Goal: Information Seeking & Learning: Learn about a topic

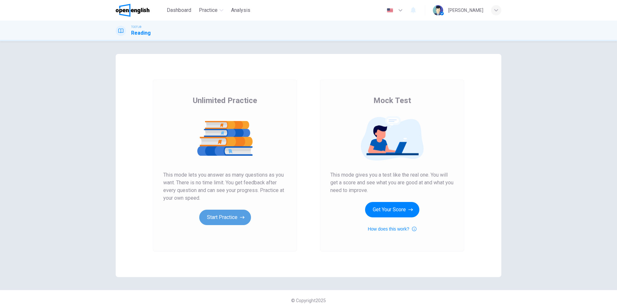
click at [233, 221] on button "Start Practice" at bounding box center [225, 217] width 52 height 15
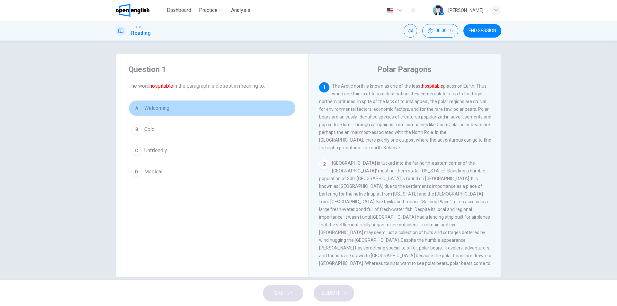
click at [183, 109] on button "A Welcoming" at bounding box center [212, 108] width 167 height 16
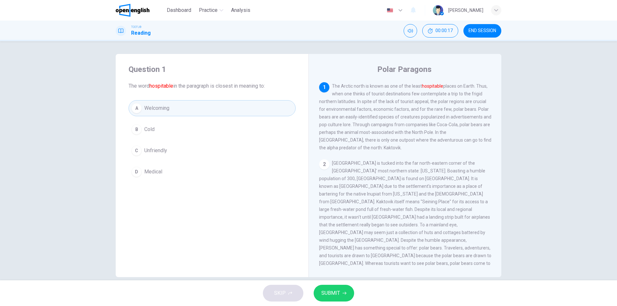
click at [337, 290] on span "SUBMIT" at bounding box center [330, 293] width 19 height 9
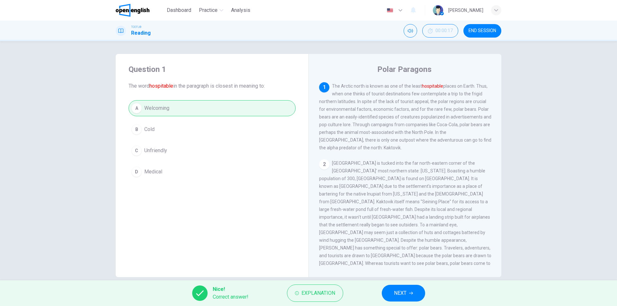
click at [396, 296] on span "NEXT" at bounding box center [400, 293] width 13 height 9
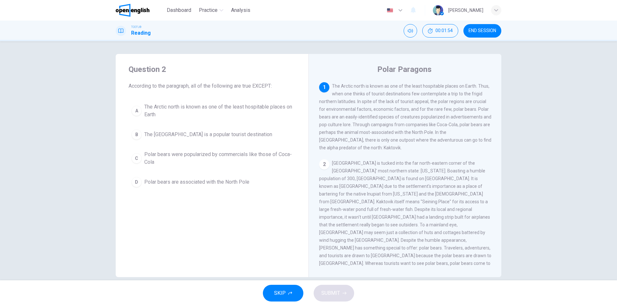
click at [214, 139] on button "B The [GEOGRAPHIC_DATA] is a popular tourist destination" at bounding box center [212, 135] width 167 height 16
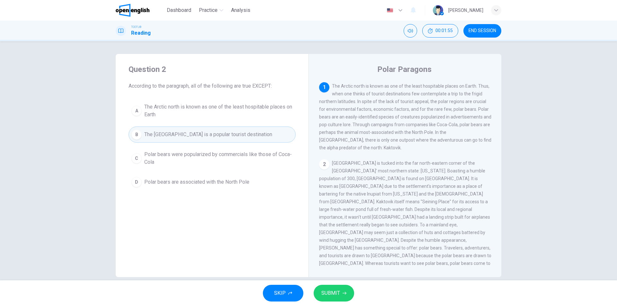
click at [341, 295] on button "SUBMIT" at bounding box center [334, 293] width 40 height 17
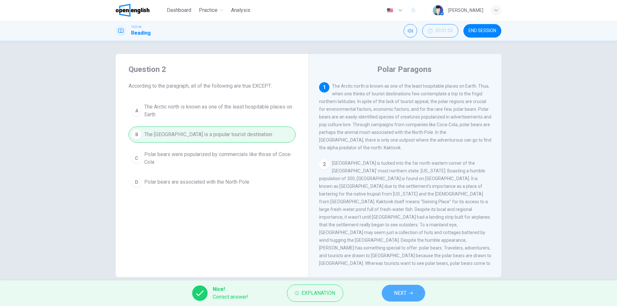
click at [400, 297] on span "NEXT" at bounding box center [400, 293] width 13 height 9
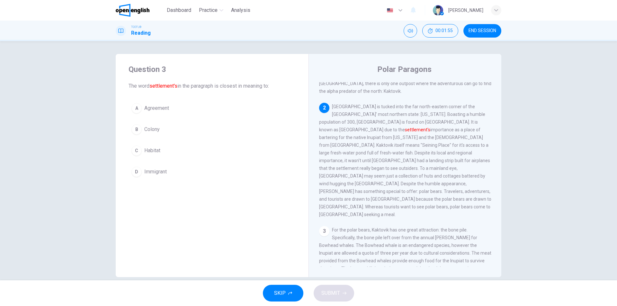
scroll to position [64, 0]
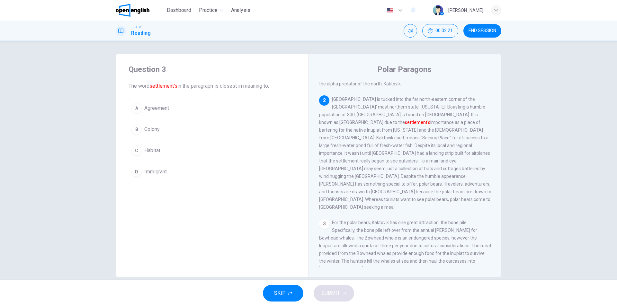
click at [151, 212] on div "Question 3 The word settlement's in the paragraph is closest in meaning to: A A…" at bounding box center [212, 165] width 193 height 223
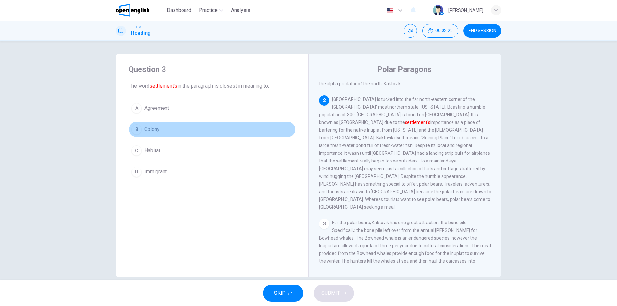
click at [195, 131] on button "B Colony" at bounding box center [212, 129] width 167 height 16
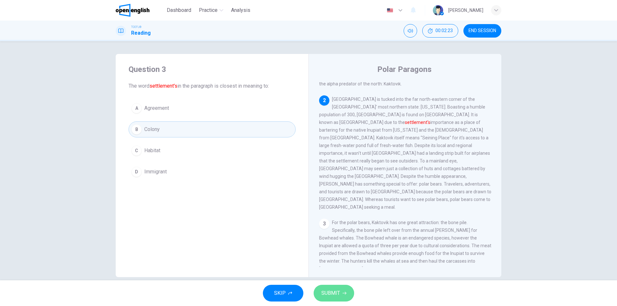
click at [332, 289] on span "SUBMIT" at bounding box center [330, 293] width 19 height 9
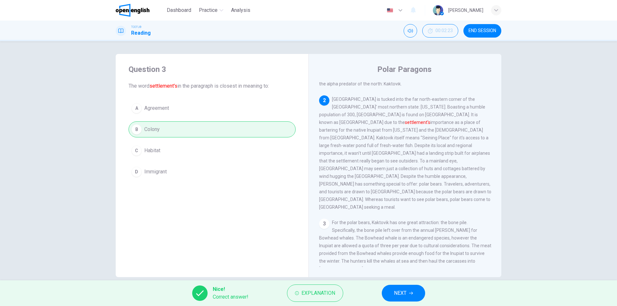
click at [407, 288] on button "NEXT" at bounding box center [403, 293] width 43 height 17
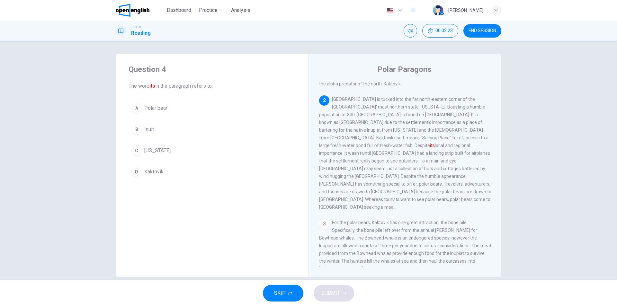
scroll to position [80, 0]
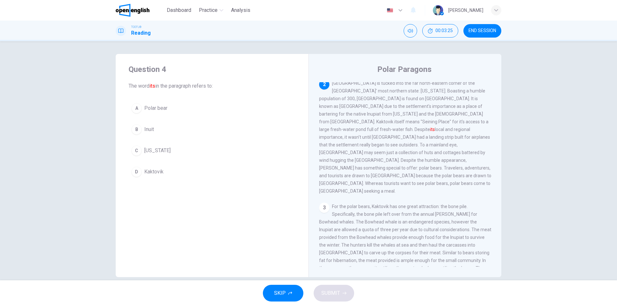
click at [151, 171] on span "Kaktovik" at bounding box center [153, 172] width 19 height 8
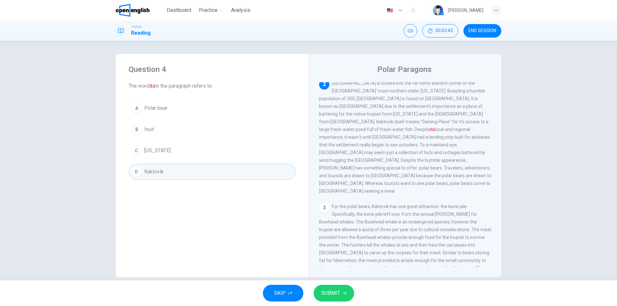
click at [331, 296] on span "SUBMIT" at bounding box center [330, 293] width 19 height 9
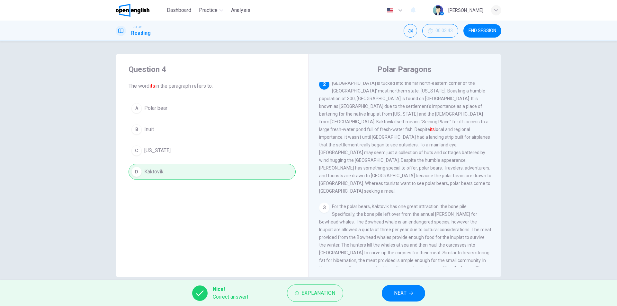
drag, startPoint x: 381, startPoint y: 293, endPoint x: 385, endPoint y: 293, distance: 3.9
click at [385, 293] on div "Nice! Correct answer! Explanation NEXT" at bounding box center [308, 293] width 617 height 26
click at [385, 293] on button "NEXT" at bounding box center [403, 293] width 43 height 17
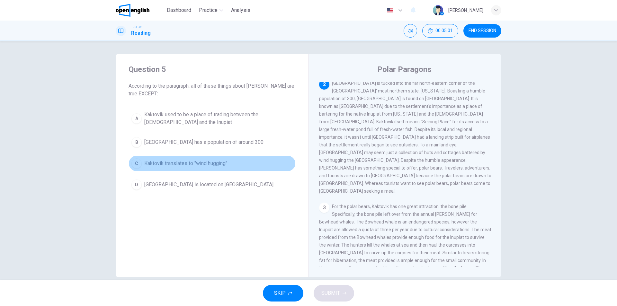
click at [213, 164] on span "Kaktovik translates to "wind hugging"" at bounding box center [185, 164] width 83 height 8
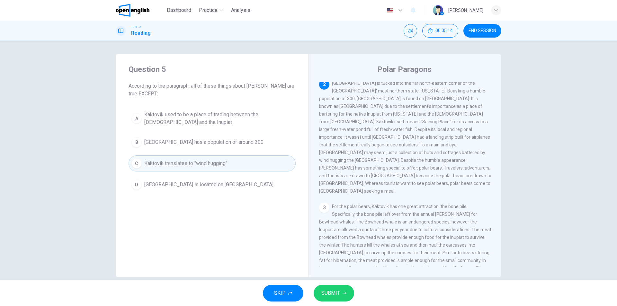
click at [328, 294] on span "SUBMIT" at bounding box center [330, 293] width 19 height 9
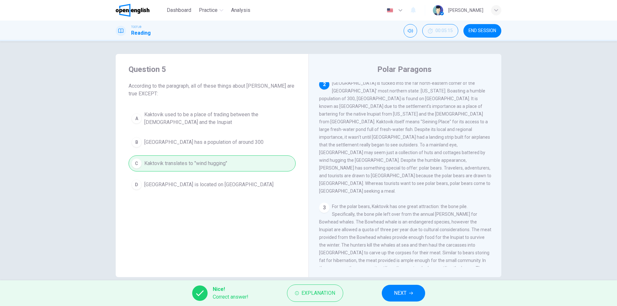
click at [403, 297] on span "NEXT" at bounding box center [400, 293] width 13 height 9
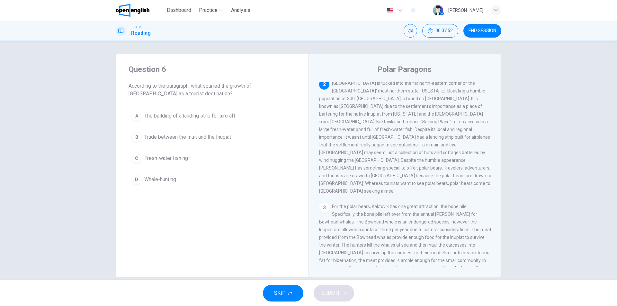
click at [195, 163] on button "C Fresh-water fishing" at bounding box center [212, 158] width 167 height 16
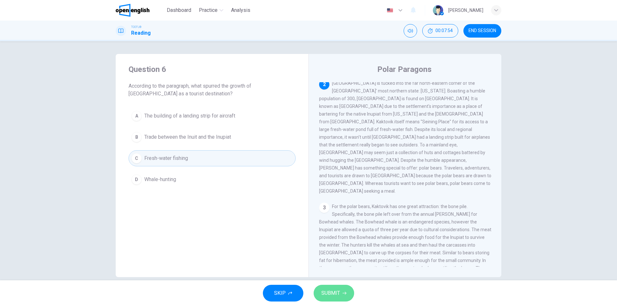
click at [332, 290] on span "SUBMIT" at bounding box center [330, 293] width 19 height 9
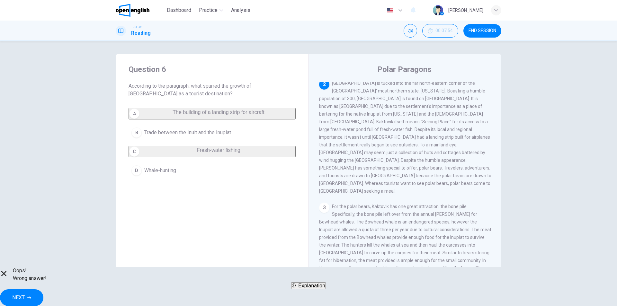
click at [31, 296] on icon "button" at bounding box center [29, 298] width 4 height 4
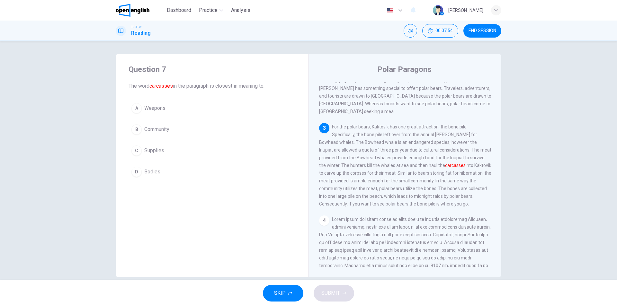
scroll to position [160, 0]
click at [153, 207] on div "Question 7 The word carcasses in the paragraph is closest in meaning to: A Weap…" at bounding box center [212, 165] width 193 height 223
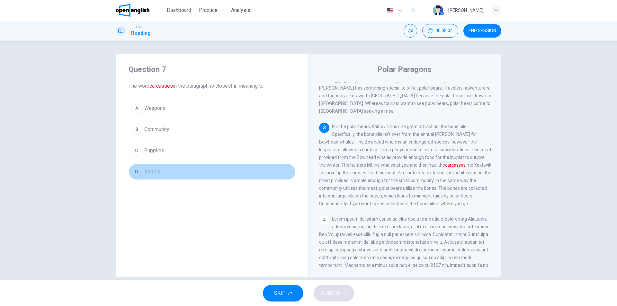
click at [160, 175] on button "D Bodies" at bounding box center [212, 172] width 167 height 16
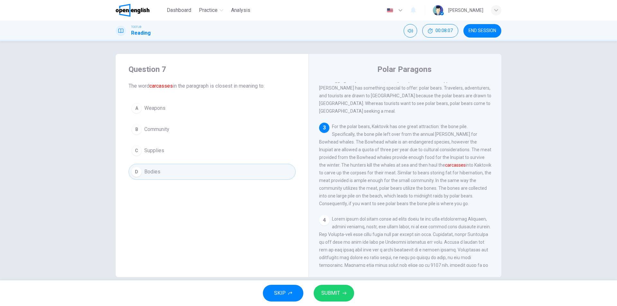
click at [340, 298] on button "SUBMIT" at bounding box center [334, 293] width 40 height 17
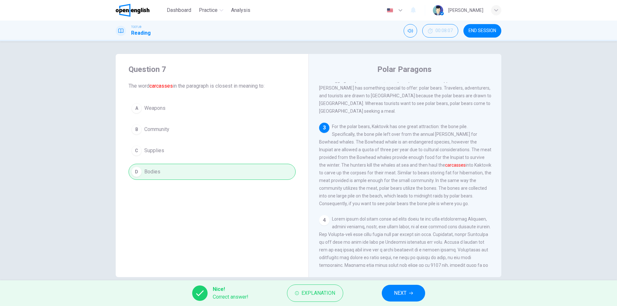
click at [398, 292] on span "NEXT" at bounding box center [400, 293] width 13 height 9
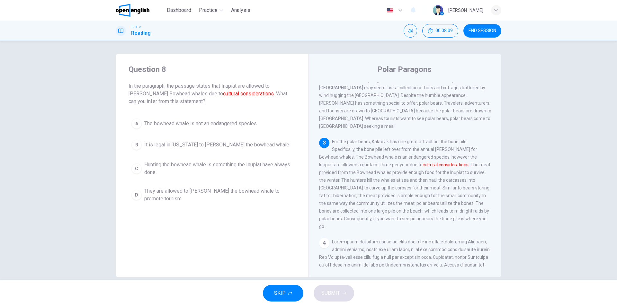
scroll to position [161, 0]
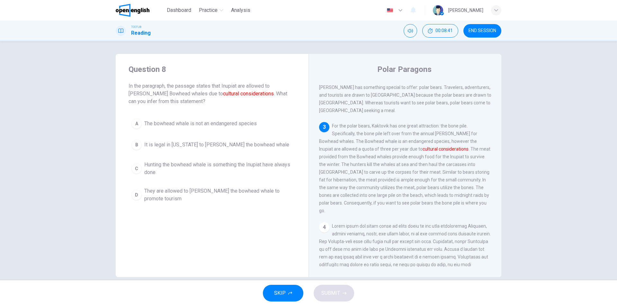
click at [267, 194] on span "They are allowed to hunt the bowhead whale to promote tourism" at bounding box center [218, 194] width 148 height 15
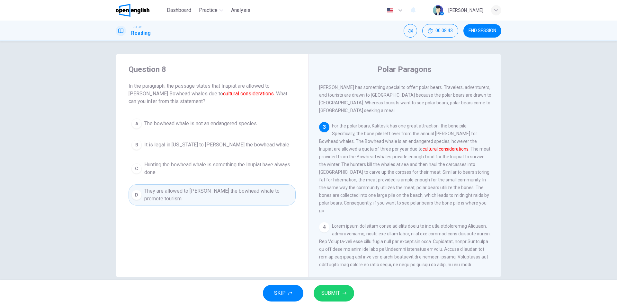
click at [321, 289] on button "SUBMIT" at bounding box center [334, 293] width 40 height 17
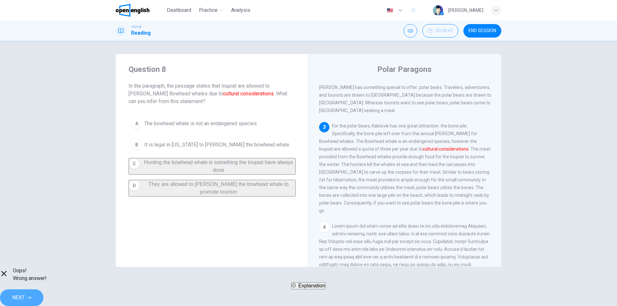
click at [31, 296] on icon "button" at bounding box center [29, 298] width 4 height 4
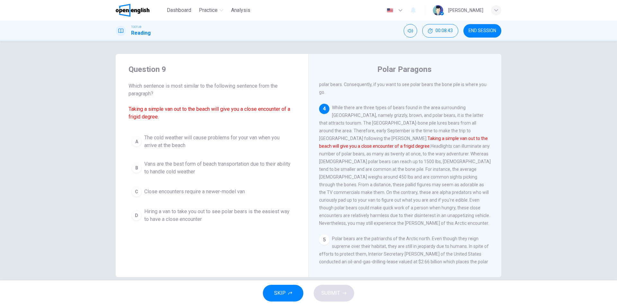
scroll to position [288, 0]
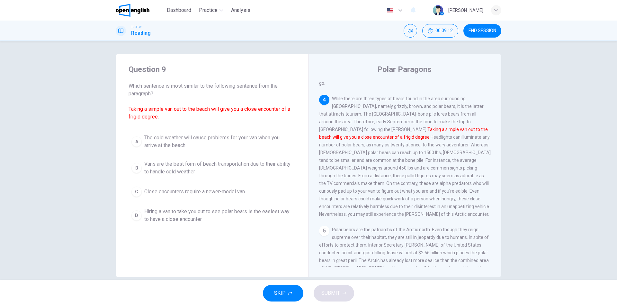
click at [83, 155] on div "Question 9 Which sentence is most similar to the following sentence from the pa…" at bounding box center [308, 160] width 617 height 239
click at [198, 208] on span "Hiring a van to take you out to see polar bears is the easiest way to have a cl…" at bounding box center [218, 215] width 148 height 15
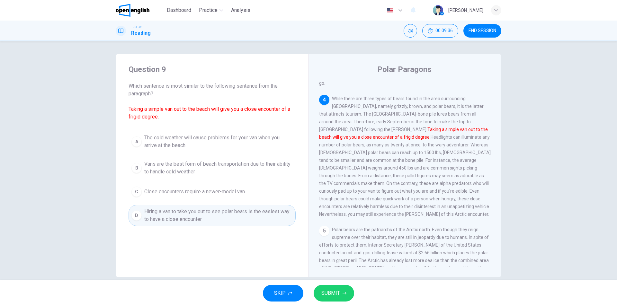
click at [352, 294] on button "SUBMIT" at bounding box center [334, 293] width 40 height 17
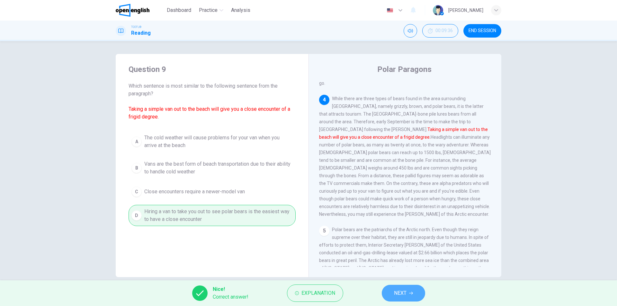
click at [414, 296] on button "NEXT" at bounding box center [403, 293] width 43 height 17
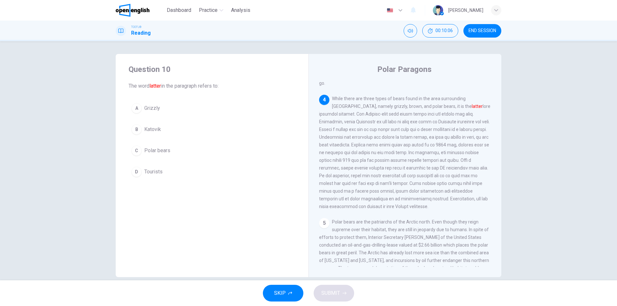
click at [192, 160] on div "A Grizzly B Katovik C Polar bears D Tourists" at bounding box center [212, 140] width 167 height 80
click at [194, 148] on button "C Polar bears" at bounding box center [212, 151] width 167 height 16
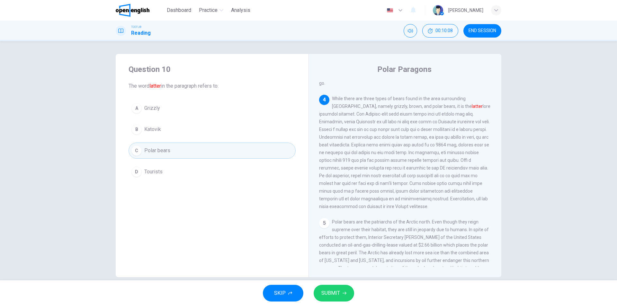
click at [333, 290] on span "SUBMIT" at bounding box center [330, 293] width 19 height 9
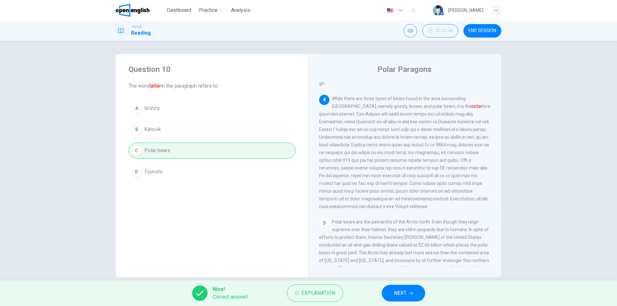
click at [395, 298] on button "NEXT" at bounding box center [403, 293] width 43 height 17
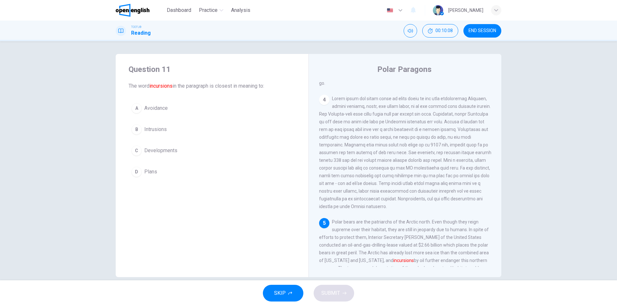
scroll to position [312, 0]
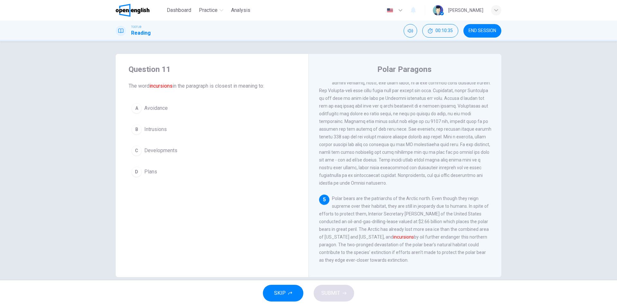
click at [170, 223] on div "Question 11 The word incursions in the paragraph is closest in meaning to: A Av…" at bounding box center [212, 165] width 193 height 223
click at [180, 194] on div "Question 11 The word incursions in the paragraph is closest in meaning to: A Av…" at bounding box center [212, 165] width 193 height 223
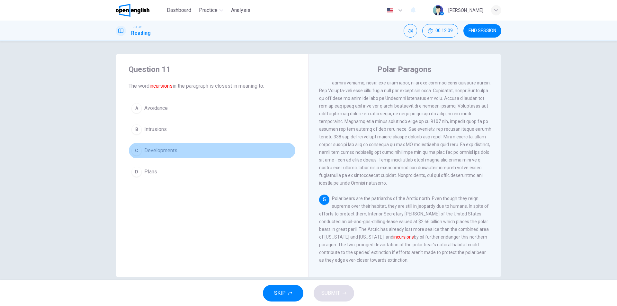
click at [174, 153] on span "Developments" at bounding box center [160, 151] width 33 height 8
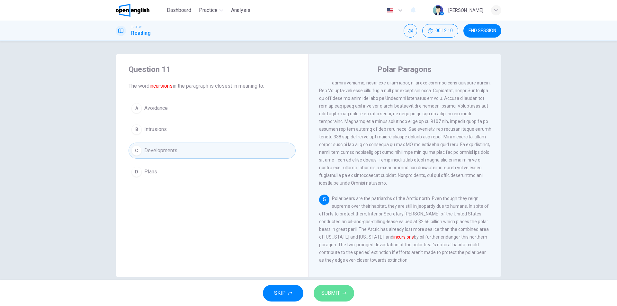
click at [334, 295] on span "SUBMIT" at bounding box center [330, 293] width 19 height 9
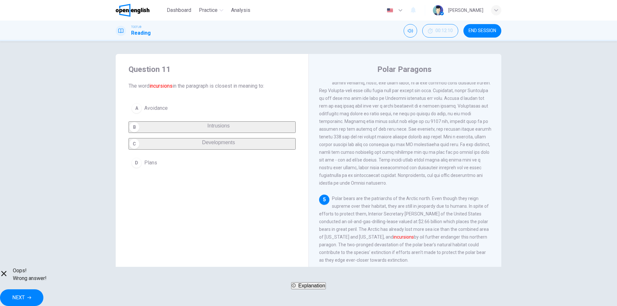
click at [25, 293] on span "NEXT" at bounding box center [18, 297] width 13 height 9
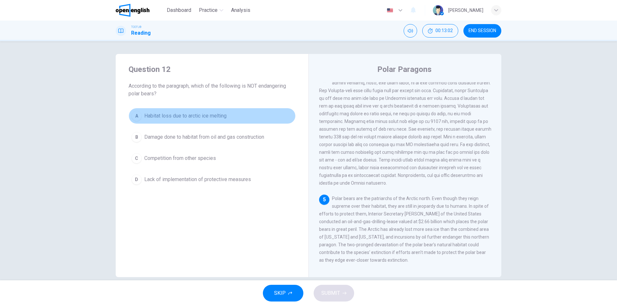
click at [168, 119] on span "Habitat loss due to arctic ice melting" at bounding box center [185, 116] width 82 height 8
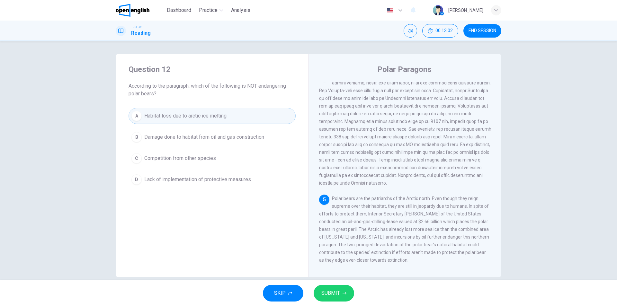
click at [167, 136] on span "Damage done to habitat from oil and gas construction" at bounding box center [204, 137] width 120 height 8
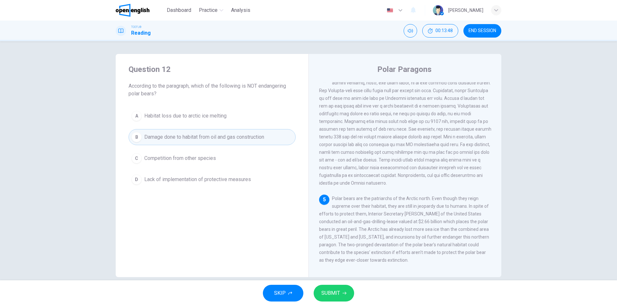
click at [332, 296] on span "SUBMIT" at bounding box center [330, 293] width 19 height 9
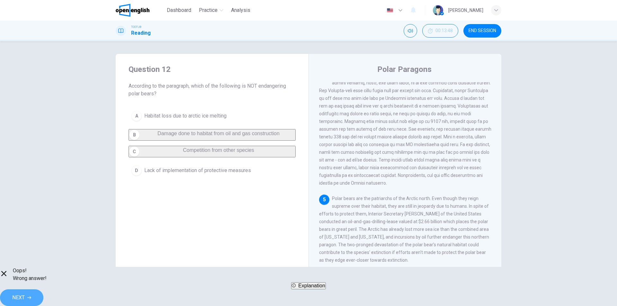
click at [43, 296] on button "NEXT" at bounding box center [21, 297] width 43 height 17
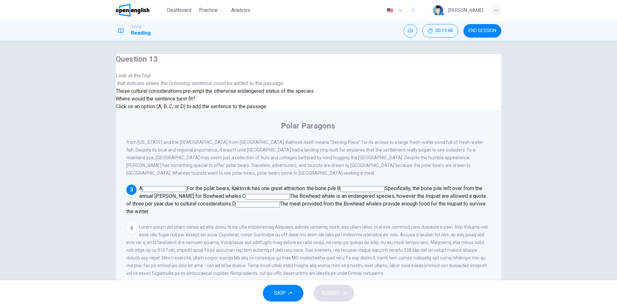
scroll to position [128, 0]
click at [340, 186] on input at bounding box center [362, 189] width 44 height 6
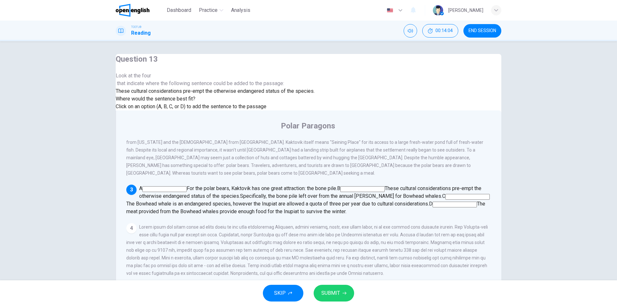
click at [445, 194] on input at bounding box center [467, 197] width 44 height 6
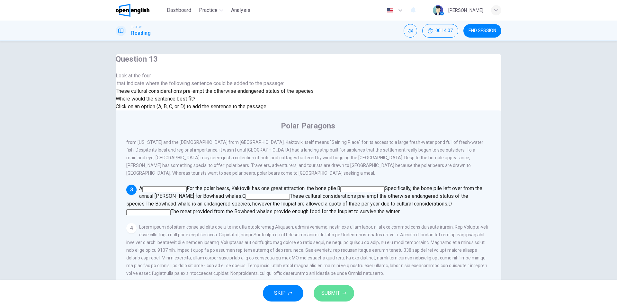
click at [338, 287] on button "SUBMIT" at bounding box center [334, 293] width 40 height 17
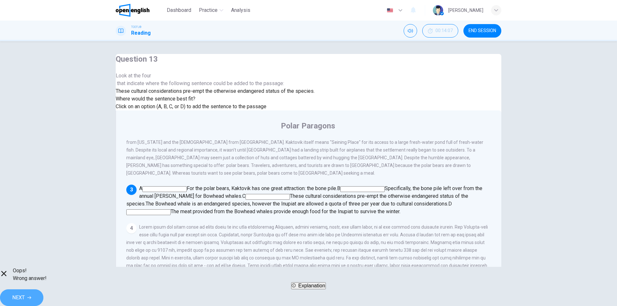
click at [25, 294] on span "NEXT" at bounding box center [18, 297] width 13 height 9
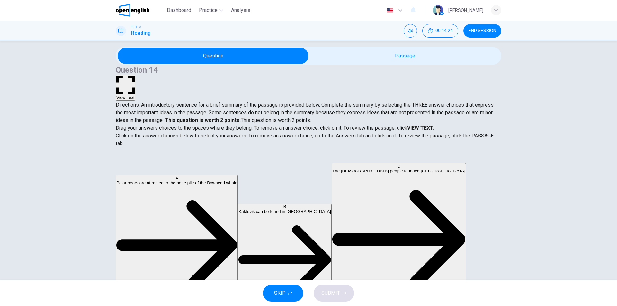
scroll to position [10, 0]
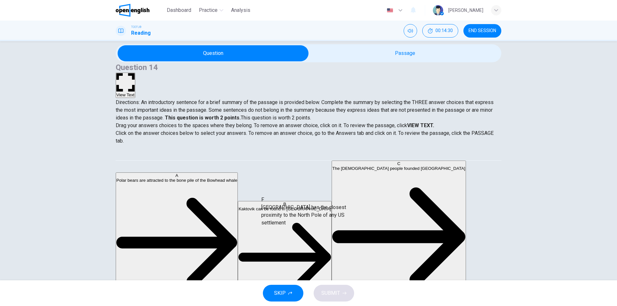
drag, startPoint x: 178, startPoint y: 233, endPoint x: 316, endPoint y: 208, distance: 140.4
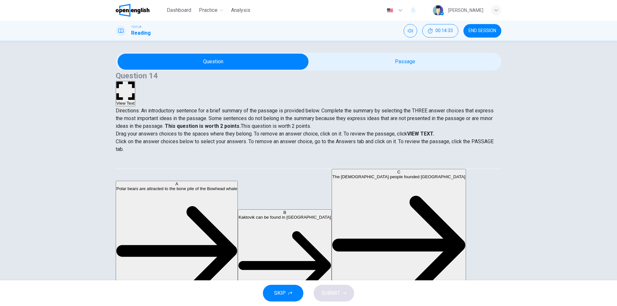
scroll to position [0, 0]
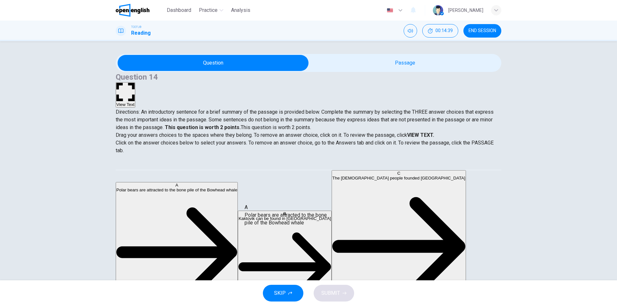
drag, startPoint x: 179, startPoint y: 180, endPoint x: 305, endPoint y: 219, distance: 132.3
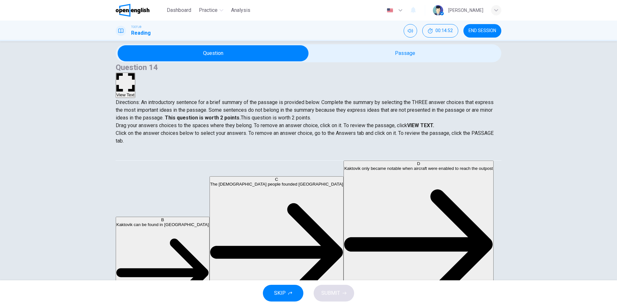
scroll to position [27, 0]
drag, startPoint x: 174, startPoint y: 217, endPoint x: 305, endPoint y: 230, distance: 131.7
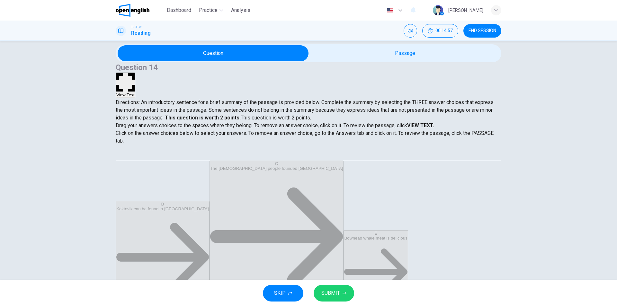
click at [339, 286] on button "SUBMIT" at bounding box center [334, 293] width 40 height 17
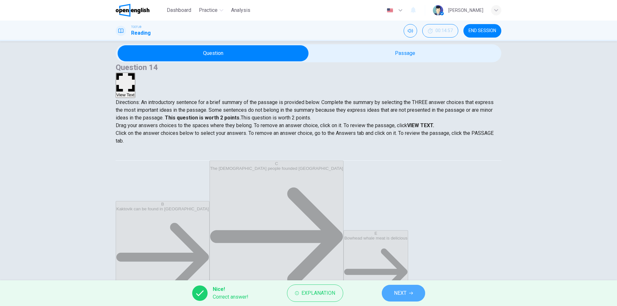
click at [409, 296] on button "NEXT" at bounding box center [403, 293] width 43 height 17
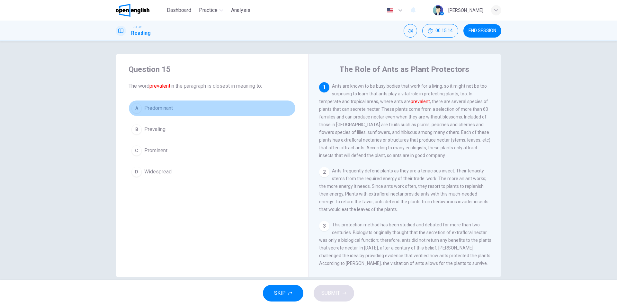
click at [174, 106] on button "A Predominant" at bounding box center [212, 108] width 167 height 16
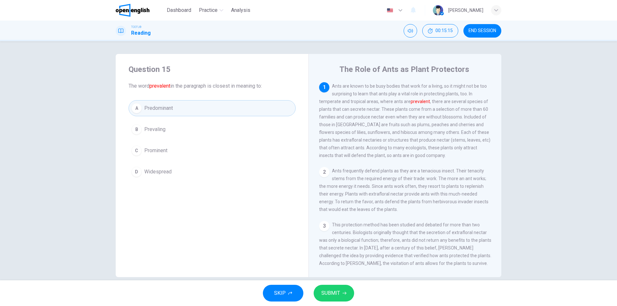
click at [328, 289] on span "SUBMIT" at bounding box center [330, 293] width 19 height 9
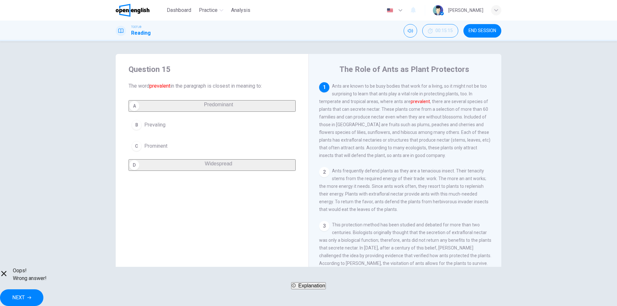
click at [31, 296] on icon "button" at bounding box center [29, 298] width 4 height 4
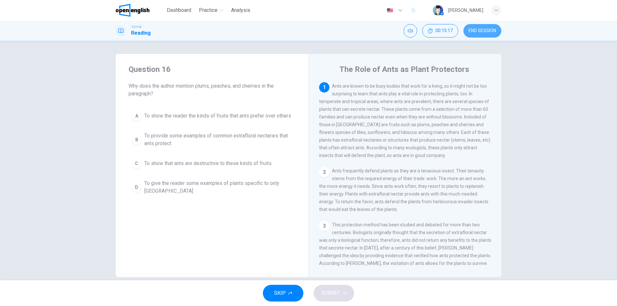
click at [481, 29] on span "END SESSION" at bounding box center [482, 30] width 28 height 5
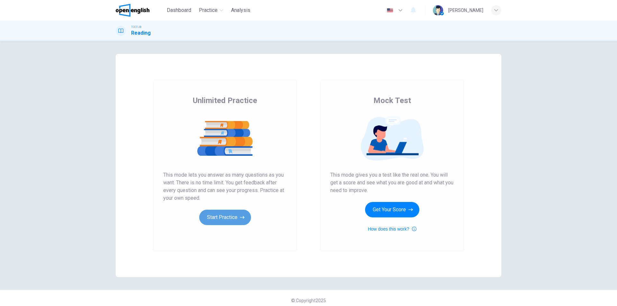
click at [240, 215] on icon "button" at bounding box center [242, 217] width 4 height 6
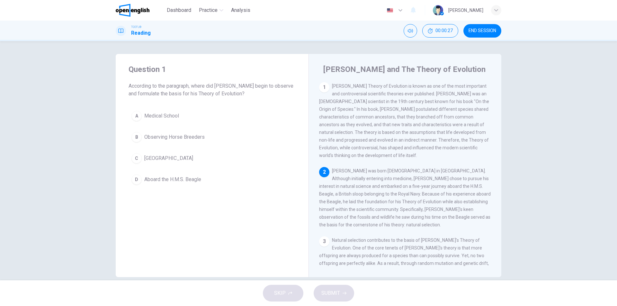
click at [214, 184] on button "D Aboard the H.M.S. Beagle" at bounding box center [212, 180] width 167 height 16
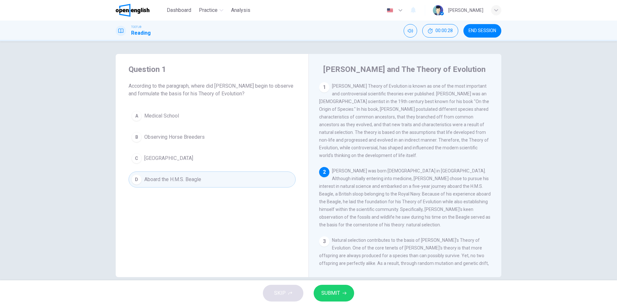
click at [341, 298] on button "SUBMIT" at bounding box center [334, 293] width 40 height 17
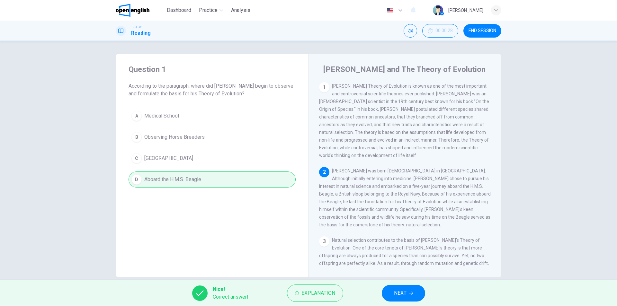
click at [411, 259] on div "3 Natural selection contributes to the basis of [PERSON_NAME]'s Theory of Evolu…" at bounding box center [405, 274] width 172 height 77
click at [410, 299] on button "NEXT" at bounding box center [403, 293] width 43 height 17
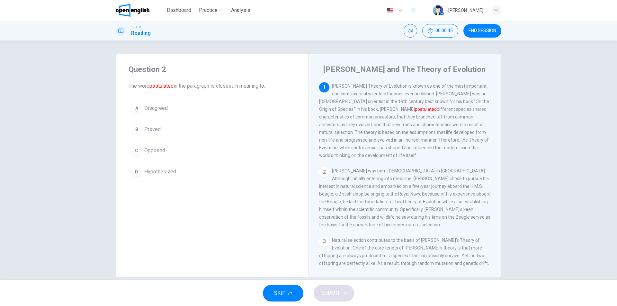
click at [190, 129] on button "B Proved" at bounding box center [212, 129] width 167 height 16
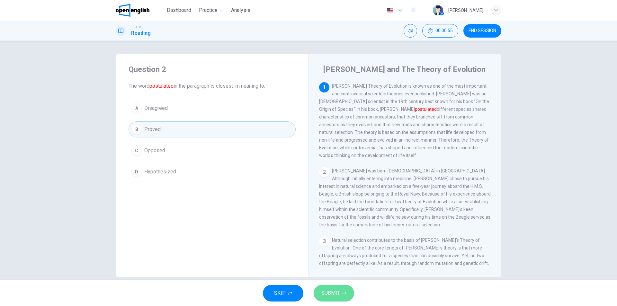
click at [343, 294] on icon "button" at bounding box center [344, 293] width 4 height 4
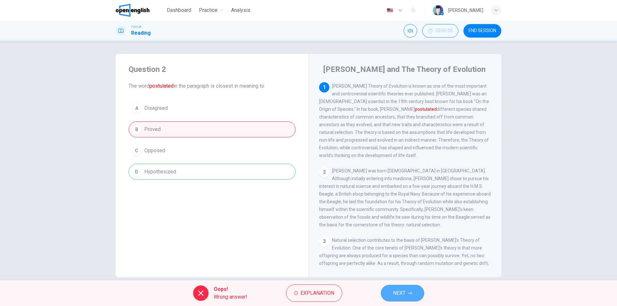
click at [411, 292] on icon "button" at bounding box center [410, 293] width 4 height 3
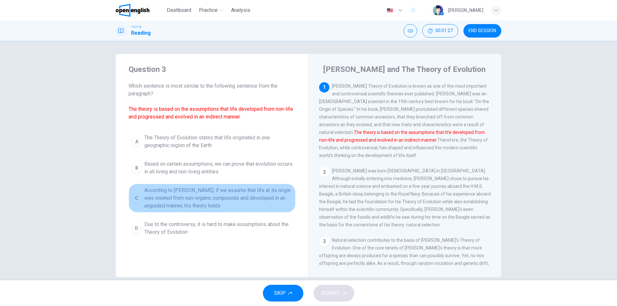
click at [245, 189] on span "According to [PERSON_NAME], if we assume that life at its origin was created fr…" at bounding box center [218, 198] width 148 height 23
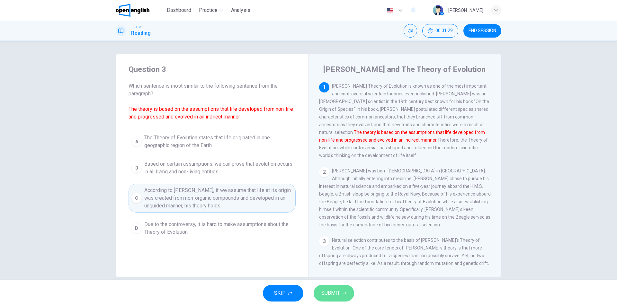
click at [333, 291] on span "SUBMIT" at bounding box center [330, 293] width 19 height 9
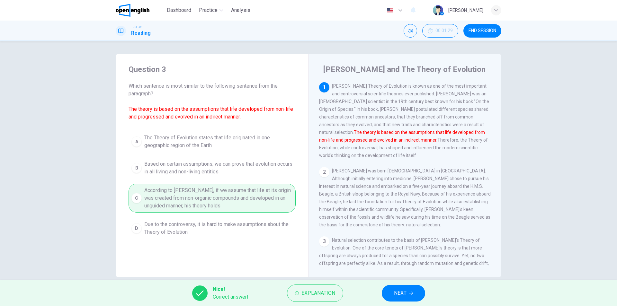
click at [394, 292] on span "NEXT" at bounding box center [400, 293] width 13 height 9
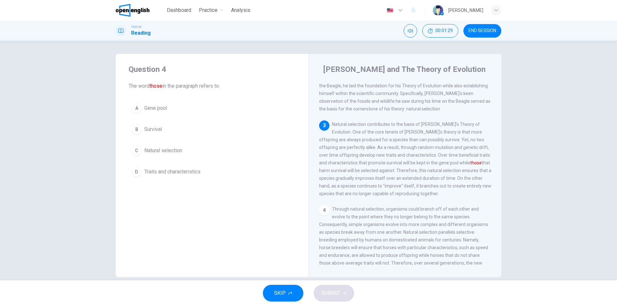
scroll to position [120, 0]
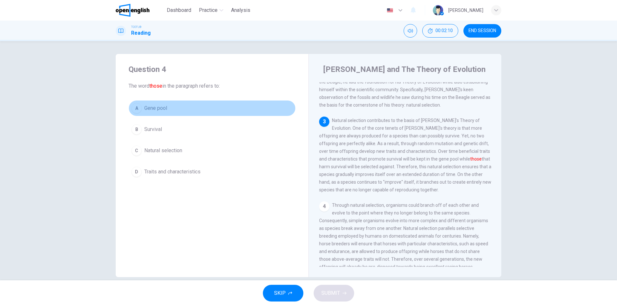
click at [270, 110] on button "A Gene pool" at bounding box center [212, 108] width 167 height 16
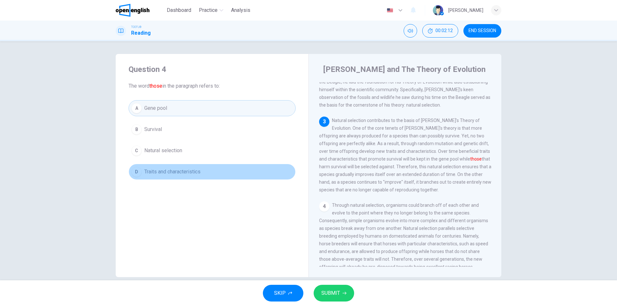
click at [219, 172] on button "D Traits and characteristics" at bounding box center [212, 172] width 167 height 16
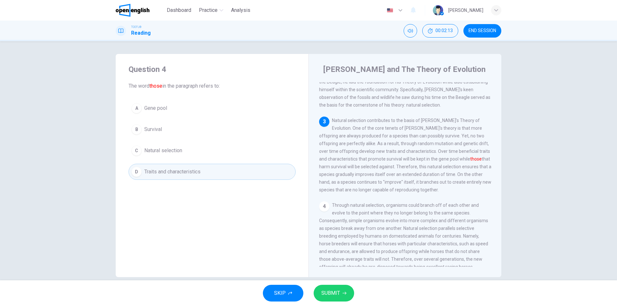
click at [331, 293] on span "SUBMIT" at bounding box center [330, 293] width 19 height 9
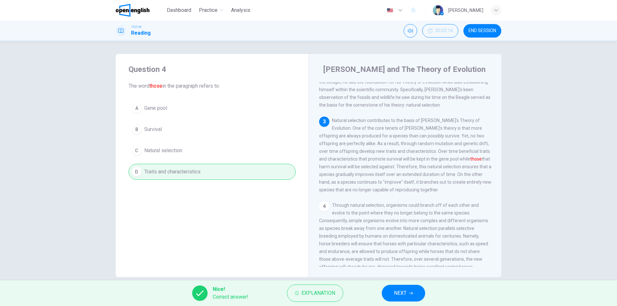
click at [396, 293] on span "NEXT" at bounding box center [400, 293] width 13 height 9
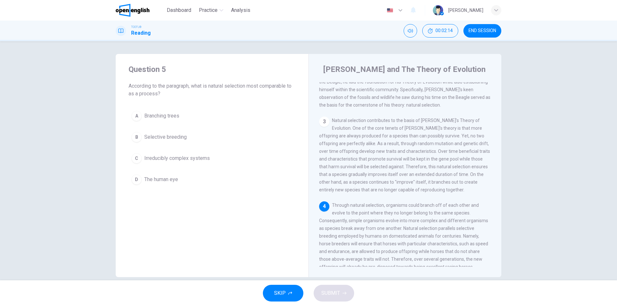
scroll to position [200, 0]
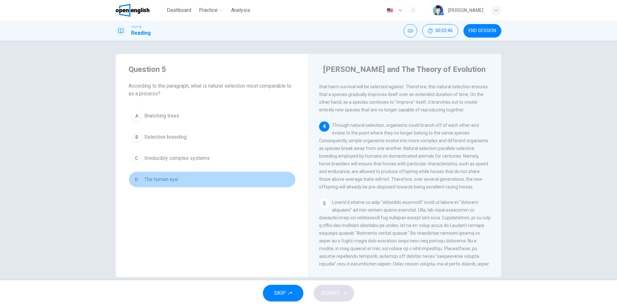
click at [207, 179] on button "D The human eye" at bounding box center [212, 180] width 167 height 16
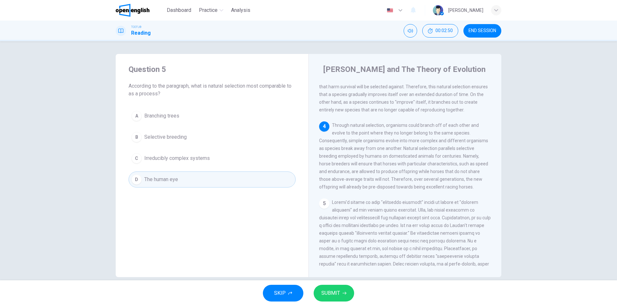
click at [331, 292] on span "SUBMIT" at bounding box center [330, 293] width 19 height 9
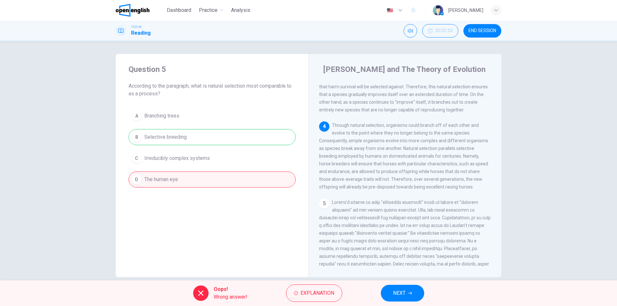
click at [397, 297] on span "NEXT" at bounding box center [399, 293] width 13 height 9
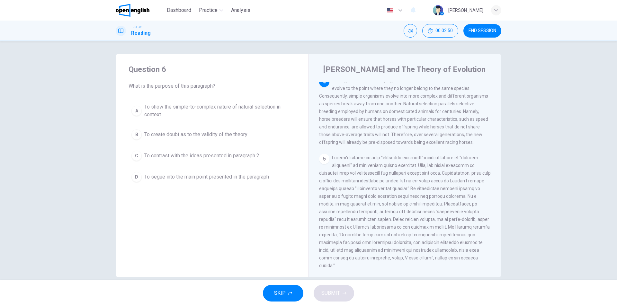
scroll to position [248, 0]
click at [478, 32] on span "END SESSION" at bounding box center [482, 30] width 28 height 5
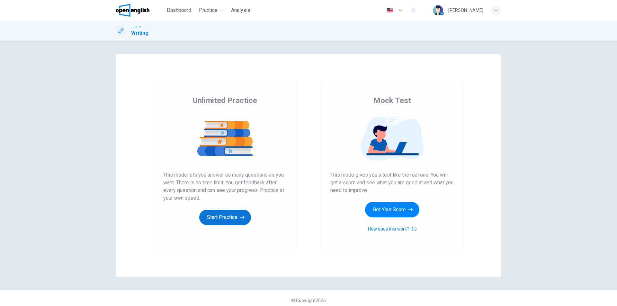
click at [214, 214] on button "Start Practice" at bounding box center [225, 217] width 52 height 15
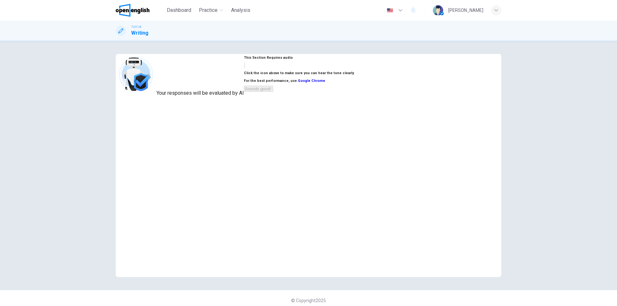
click at [245, 69] on button "button" at bounding box center [244, 66] width 1 height 6
click at [273, 92] on button "Sounds good!" at bounding box center [258, 89] width 29 height 6
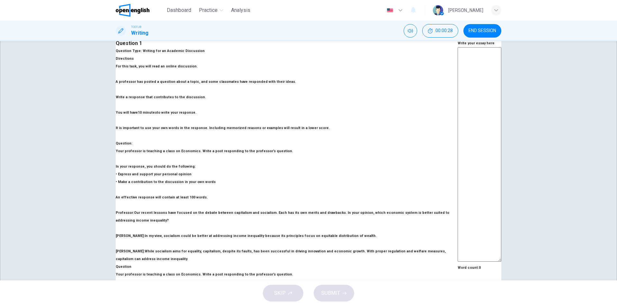
scroll to position [47, 0]
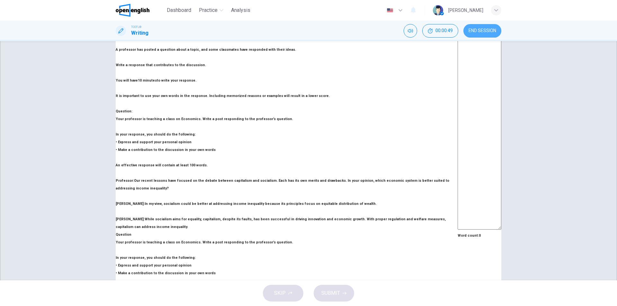
click at [477, 32] on span "END SESSION" at bounding box center [482, 30] width 28 height 5
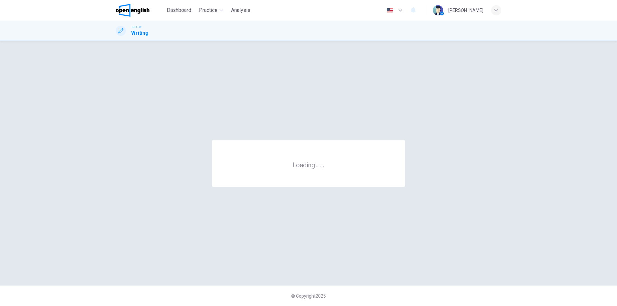
scroll to position [0, 0]
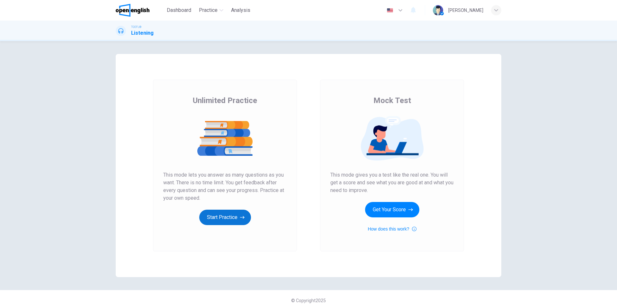
click at [200, 214] on button "Start Practice" at bounding box center [225, 217] width 52 height 15
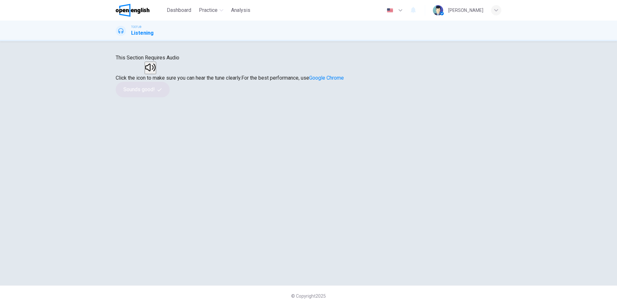
click at [155, 73] on icon "button" at bounding box center [150, 67] width 10 height 10
click at [156, 74] on button "button" at bounding box center [151, 68] width 12 height 13
click at [170, 97] on button "Sounds good!" at bounding box center [143, 89] width 54 height 15
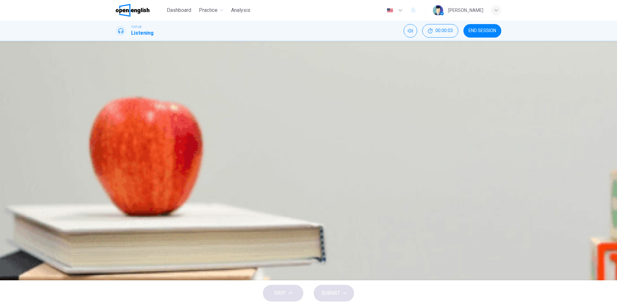
click at [117, 160] on button "button" at bounding box center [116, 163] width 1 height 6
click at [117, 177] on button "Click to see the audio transcription" at bounding box center [116, 180] width 1 height 6
type input "*"
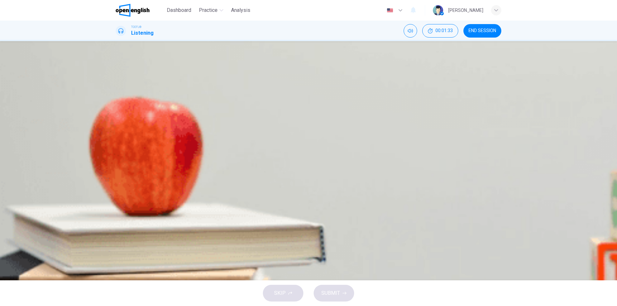
scroll to position [133, 0]
type input "*"
click at [381, 147] on span "That the lighting is an important part of the play and something technical that…" at bounding box center [255, 144] width 249 height 8
click at [116, 182] on icon "Click to see the audio transcription" at bounding box center [116, 182] width 0 height 0
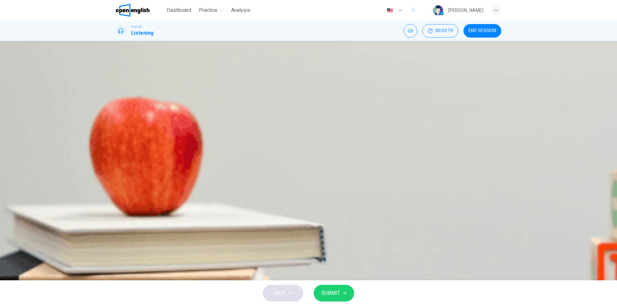
click at [456, 152] on div "Question 1 By the end of the conversation, which of the follow elements has the…" at bounding box center [309, 112] width 386 height 80
click at [383, 99] on span "That not all of the audience members will speak French, so it's important to co…" at bounding box center [256, 96] width 251 height 8
click at [341, 290] on button "SUBMIT" at bounding box center [334, 293] width 40 height 17
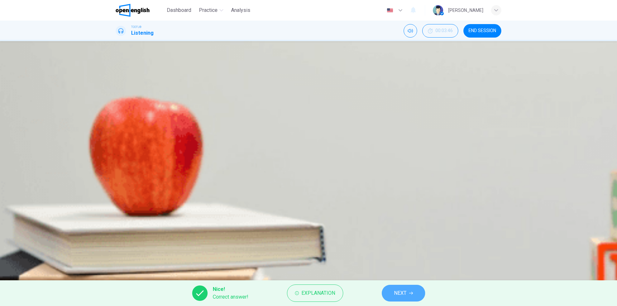
click at [398, 298] on button "NEXT" at bounding box center [403, 293] width 43 height 17
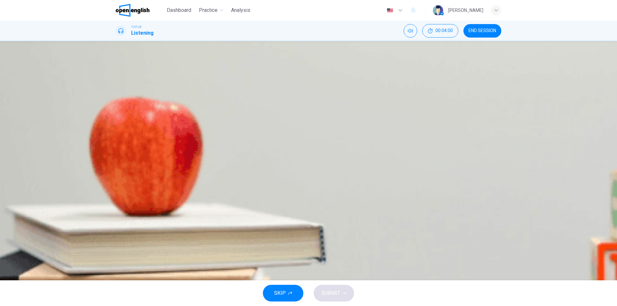
click at [221, 147] on span "The professor states all of these things" at bounding box center [176, 144] width 90 height 8
click at [339, 290] on span "SUBMIT" at bounding box center [330, 293] width 19 height 9
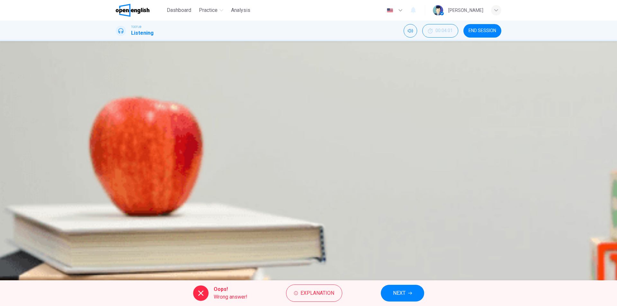
click at [389, 289] on button "NEXT" at bounding box center [402, 293] width 43 height 17
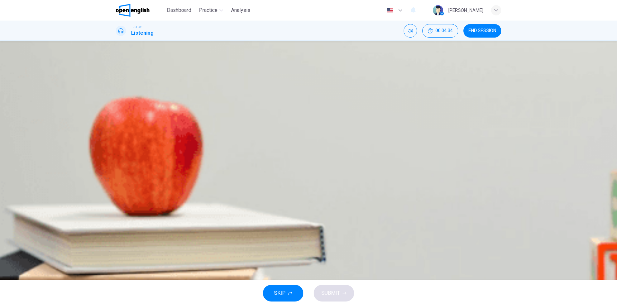
click at [220, 147] on span "She would rather work with theater tech" at bounding box center [175, 144] width 88 height 8
click at [334, 294] on span "SUBMIT" at bounding box center [330, 293] width 19 height 9
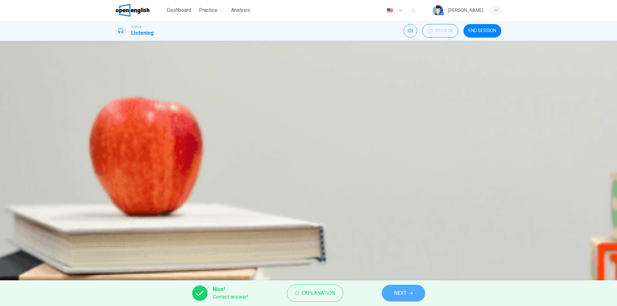
click at [398, 292] on span "NEXT" at bounding box center [400, 293] width 13 height 9
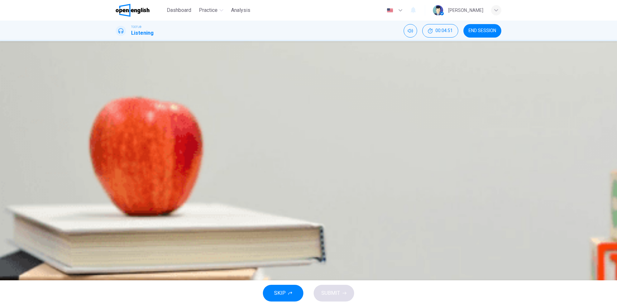
click at [215, 131] on span "To discuss her part in the French play" at bounding box center [173, 128] width 84 height 8
click at [333, 293] on span "SUBMIT" at bounding box center [330, 293] width 19 height 9
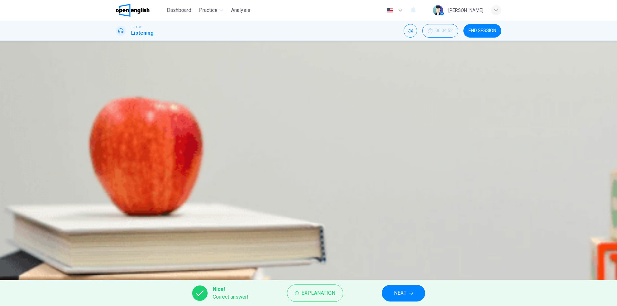
click at [400, 296] on span "NEXT" at bounding box center [400, 293] width 13 height 9
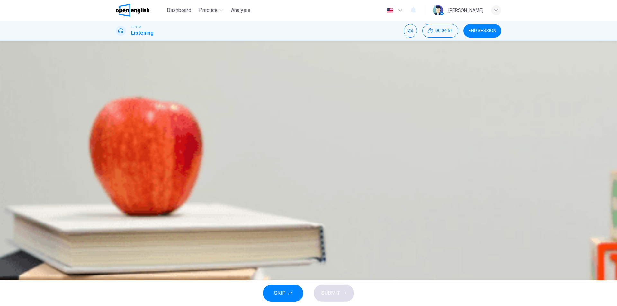
click at [124, 101] on icon "button" at bounding box center [120, 97] width 7 height 8
type input "**"
click at [387, 102] on div "00m 14s" at bounding box center [309, 103] width 386 height 33
click at [116, 110] on icon "Click to see the audio transcription" at bounding box center [116, 110] width 0 height 0
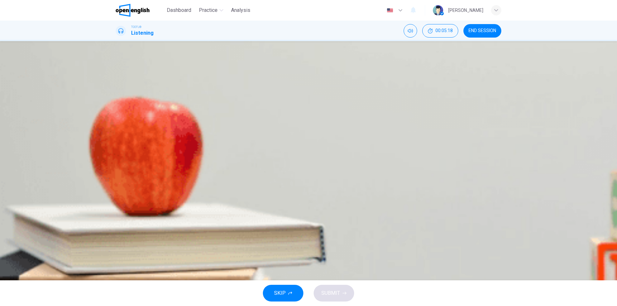
type input "*"
click at [239, 132] on span "To figure out what the professor is saying to her" at bounding box center [185, 128] width 108 height 8
click at [338, 295] on span "SUBMIT" at bounding box center [330, 293] width 19 height 9
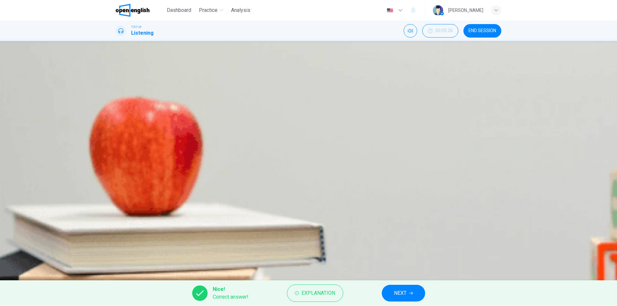
click at [410, 292] on icon "button" at bounding box center [411, 293] width 4 height 4
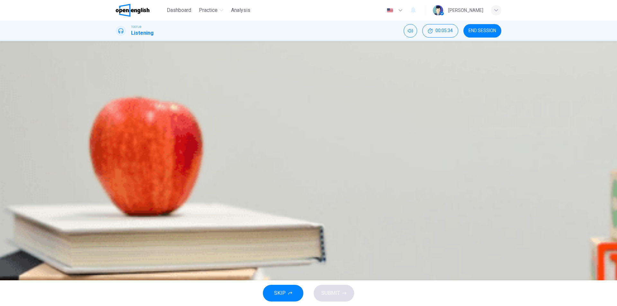
click at [123, 165] on icon "button" at bounding box center [120, 169] width 7 height 8
click at [117, 177] on button "Click to see the audio transcription" at bounding box center [116, 180] width 1 height 6
type input "*"
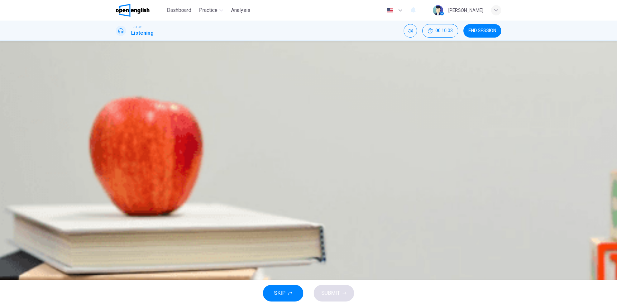
type input "*"
click at [117, 177] on button "Click to see the audio transcription" at bounding box center [116, 180] width 1 height 6
click at [242, 159] on div "04m 28s" at bounding box center [309, 175] width 386 height 33
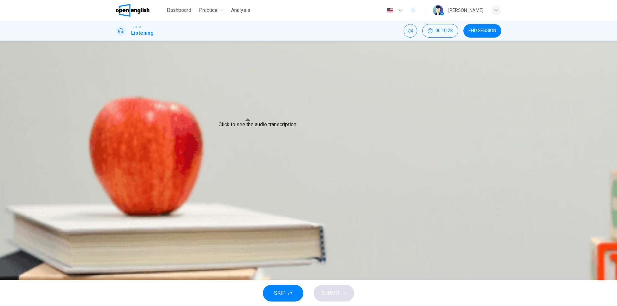
click at [123, 182] on icon "Click to see the audio transcription" at bounding box center [119, 186] width 7 height 8
click at [353, 99] on span "Artists were sick of having to paint realistically so they responded by doing t…" at bounding box center [242, 96] width 222 height 8
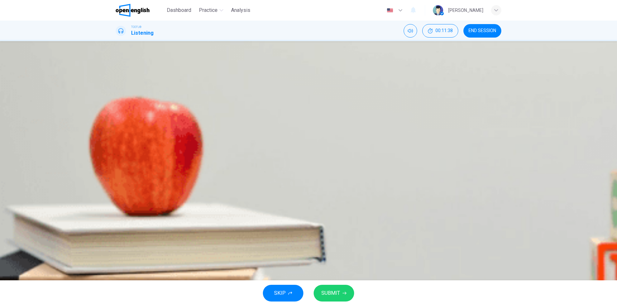
click at [323, 115] on span "Artists figured out that they would be paid more if they used more of their ima…" at bounding box center [227, 112] width 192 height 8
click at [391, 131] on span "Artists were deeply respectful of the realist art movement preceding it and wan…" at bounding box center [261, 128] width 260 height 8
click at [348, 292] on button "SUBMIT" at bounding box center [334, 293] width 40 height 17
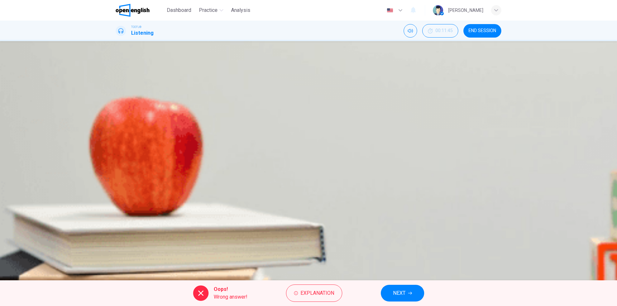
click at [405, 288] on button "NEXT" at bounding box center [402, 293] width 43 height 17
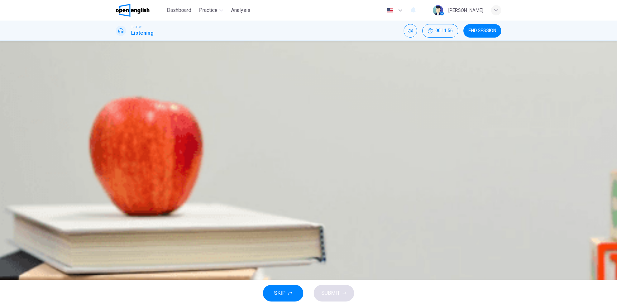
click at [242, 147] on span "An attempt to capture an impression of the image" at bounding box center [186, 144] width 111 height 8
click at [340, 294] on button "SUBMIT" at bounding box center [334, 293] width 40 height 17
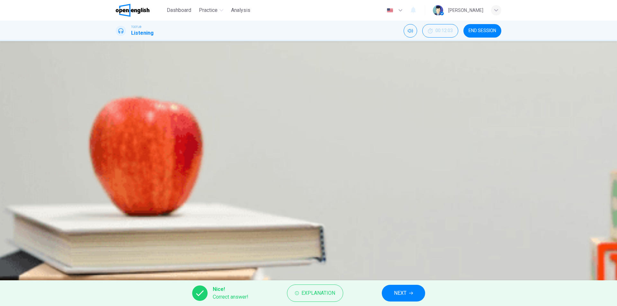
click at [418, 297] on button "NEXT" at bounding box center [403, 293] width 43 height 17
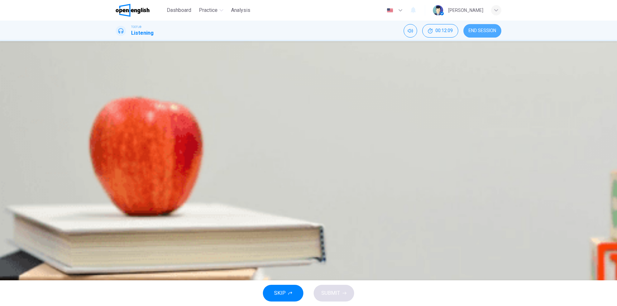
drag, startPoint x: 485, startPoint y: 33, endPoint x: 340, endPoint y: 43, distance: 146.2
click at [485, 33] on button "END SESSION" at bounding box center [482, 30] width 38 height 13
